Goal: Find specific page/section: Find specific page/section

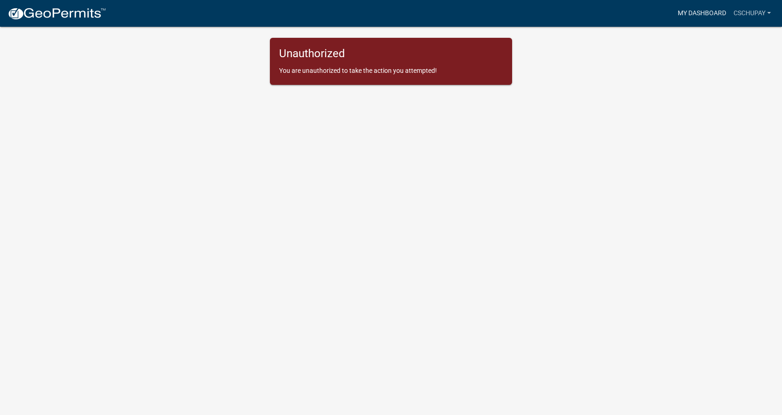
click at [707, 8] on link "My Dashboard" at bounding box center [702, 14] width 56 height 18
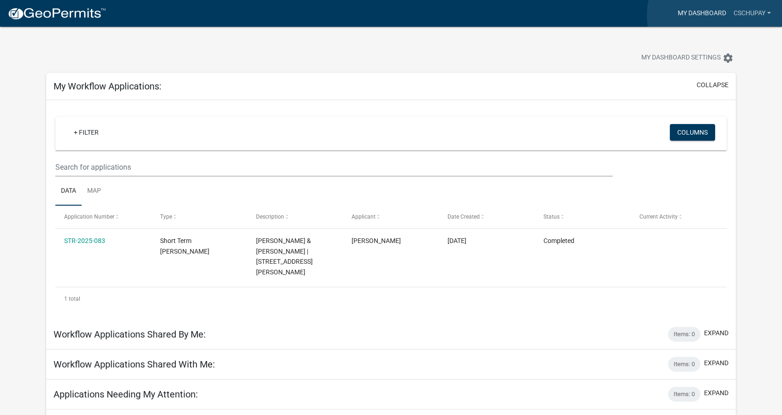
click at [717, 15] on link "My Dashboard" at bounding box center [702, 14] width 56 height 18
click at [753, 7] on link "cschupay" at bounding box center [752, 14] width 45 height 18
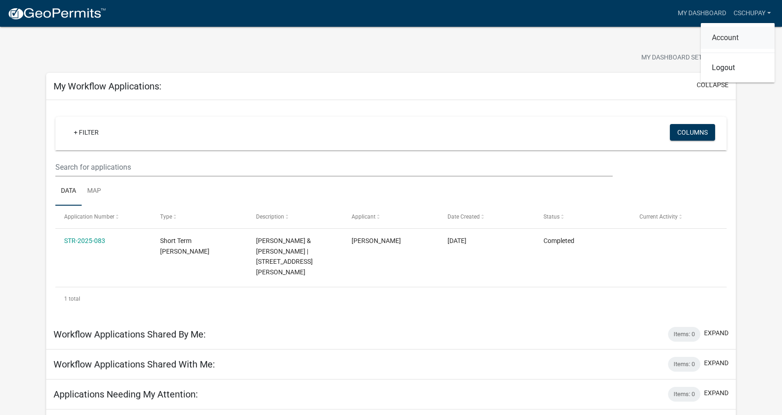
click at [725, 35] on link "Account" at bounding box center [738, 38] width 74 height 22
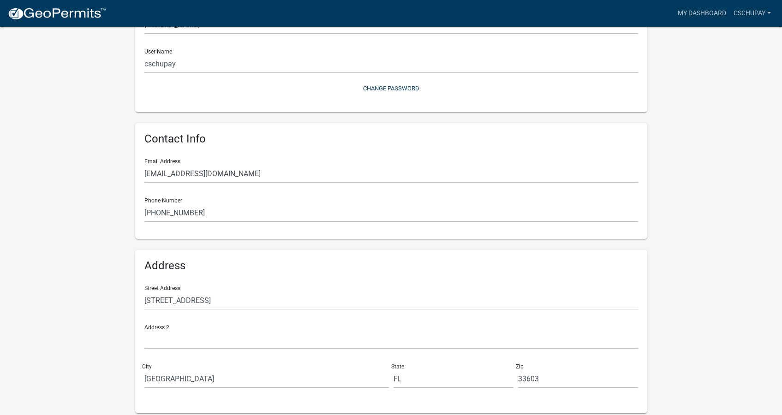
scroll to position [122, 0]
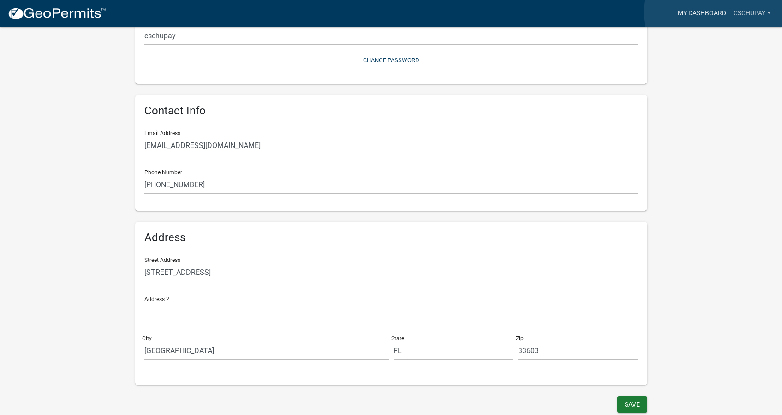
click at [713, 12] on link "My Dashboard" at bounding box center [702, 14] width 56 height 18
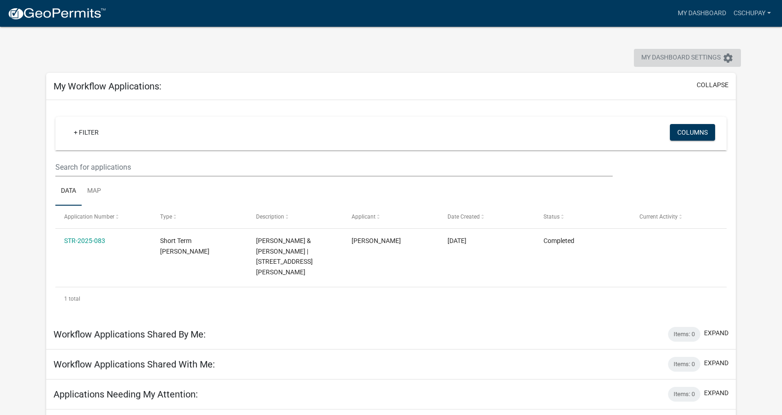
click at [718, 58] on span "My Dashboard Settings" at bounding box center [680, 58] width 79 height 11
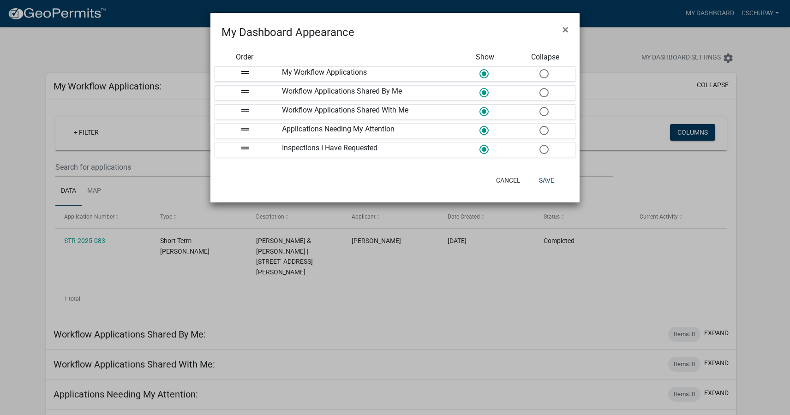
click at [753, 53] on ngb-modal-window "My Dashboard Appearance × Order Show Collapse drag_handle My Workflow Applicati…" at bounding box center [395, 207] width 790 height 415
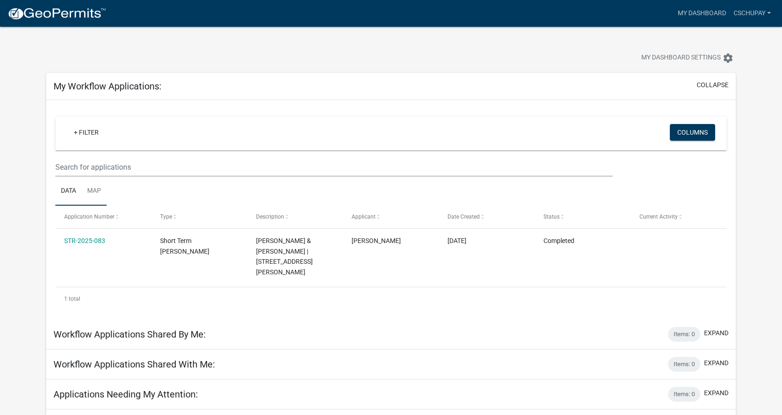
click at [92, 189] on link "Map" at bounding box center [94, 192] width 25 height 30
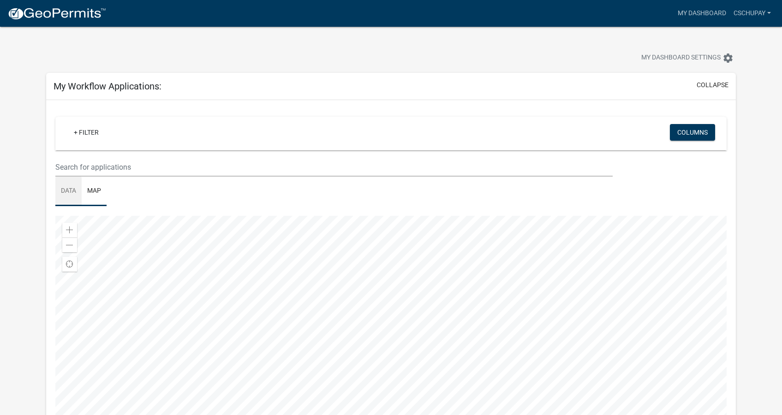
click at [66, 190] on link "Data" at bounding box center [68, 192] width 26 height 30
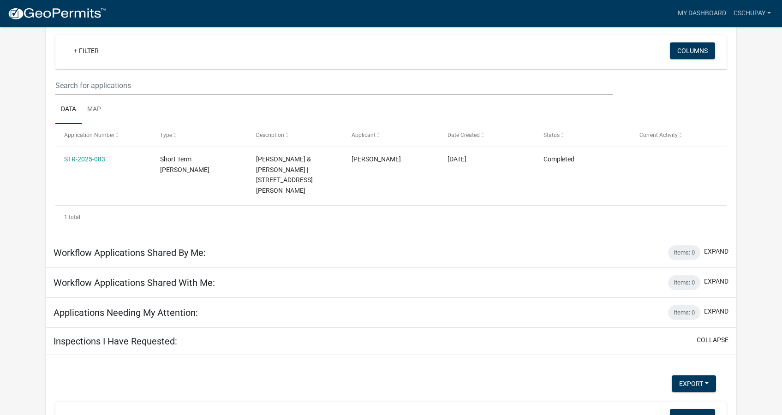
scroll to position [85, 0]
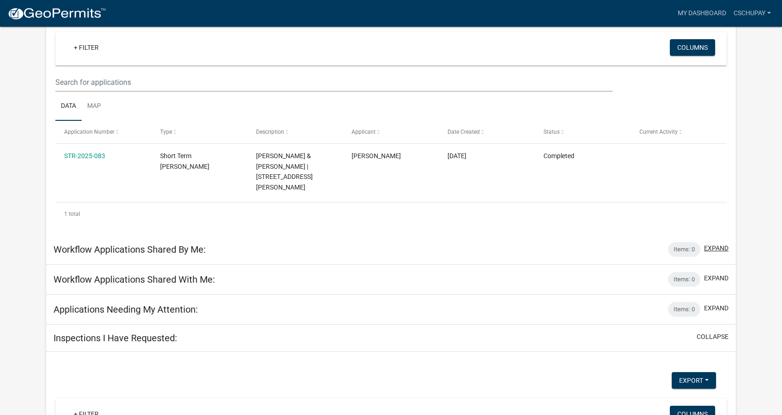
click at [707, 244] on button "expand" at bounding box center [716, 249] width 24 height 10
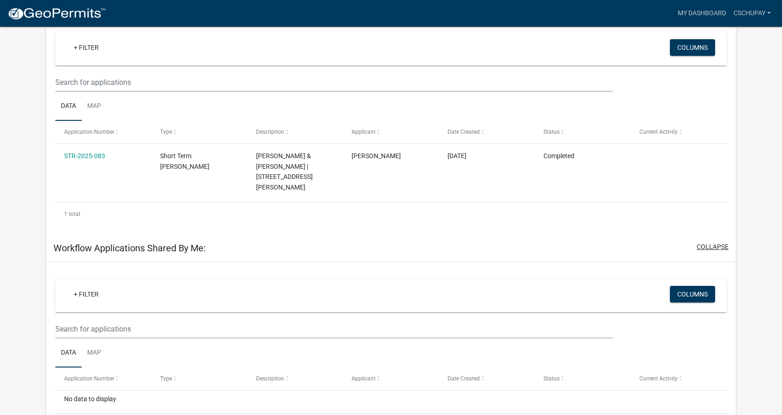
click at [707, 242] on button "collapse" at bounding box center [712, 247] width 32 height 10
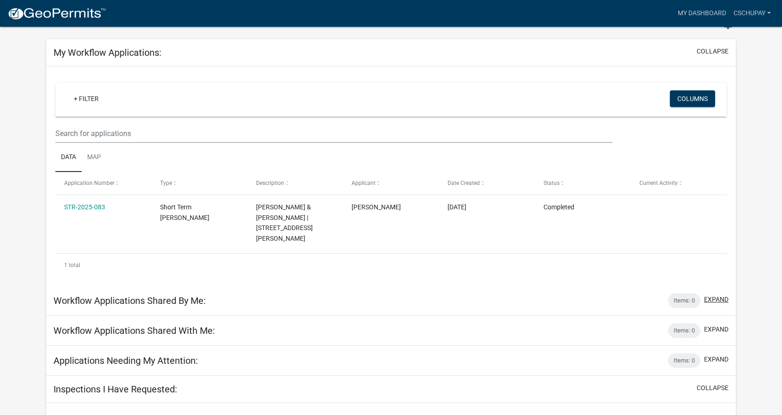
scroll to position [0, 0]
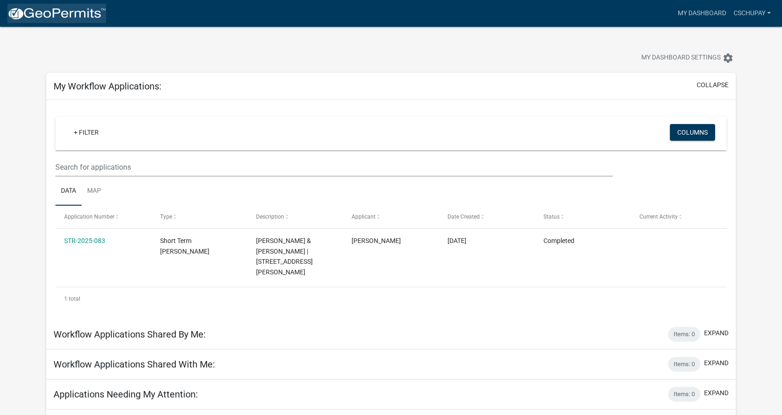
click at [74, 12] on img at bounding box center [56, 14] width 99 height 14
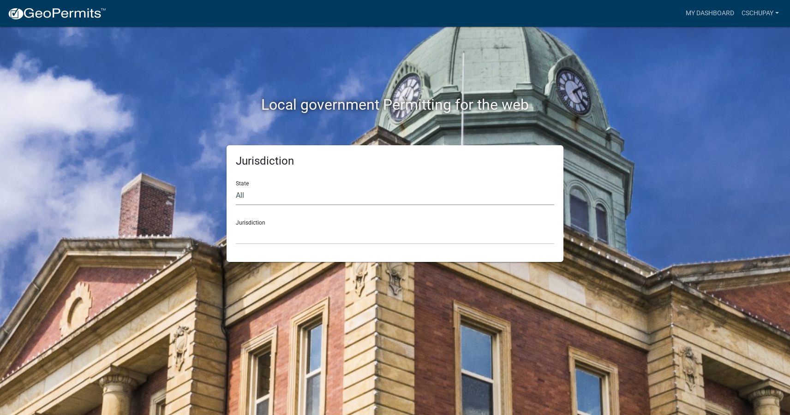
click at [292, 198] on select "All [US_STATE] [US_STATE] [US_STATE] [US_STATE] [US_STATE] [US_STATE] [US_STATE…" at bounding box center [395, 195] width 318 height 19
select select "[US_STATE]"
click at [236, 186] on select "All [US_STATE] [US_STATE] [US_STATE] [US_STATE] [US_STATE] [US_STATE] [US_STATE…" at bounding box center [395, 195] width 318 height 19
click at [267, 237] on select "[GEOGRAPHIC_DATA], [US_STATE][PERSON_NAME][GEOGRAPHIC_DATA], [US_STATE][PERSON_…" at bounding box center [395, 235] width 318 height 19
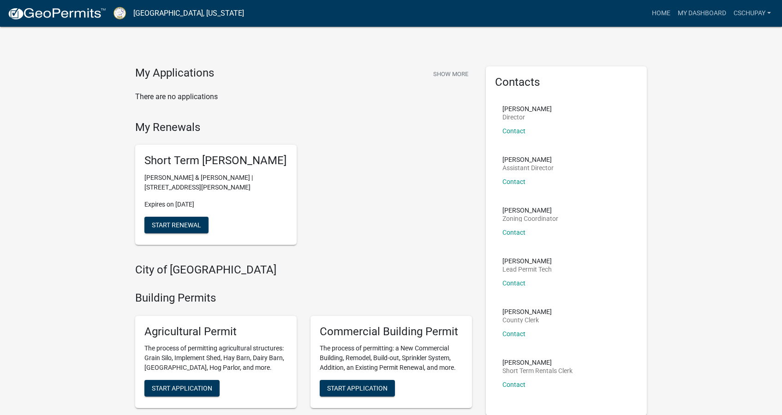
scroll to position [0, 0]
